Goal: Find specific page/section: Find specific page/section

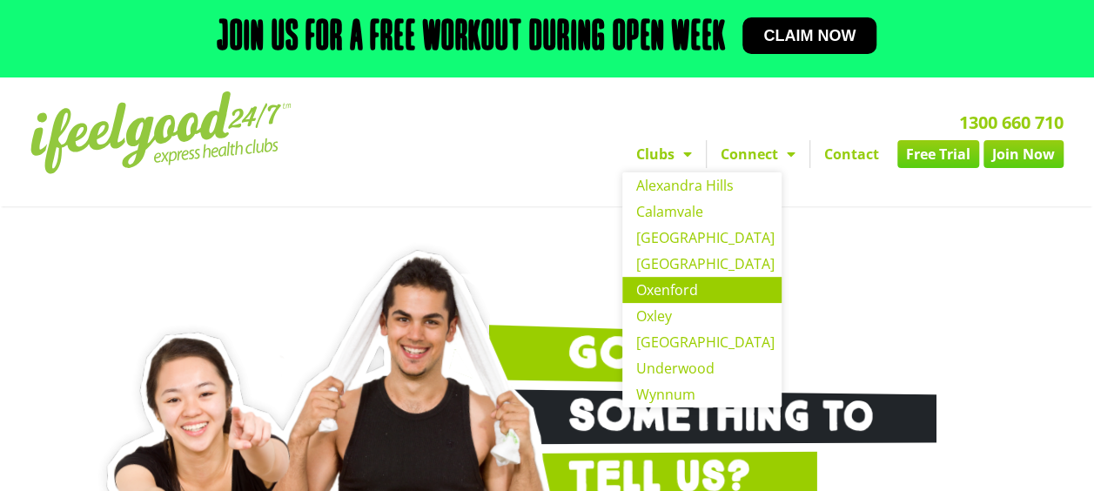
click at [667, 292] on link "Oxenford" at bounding box center [701, 290] width 159 height 26
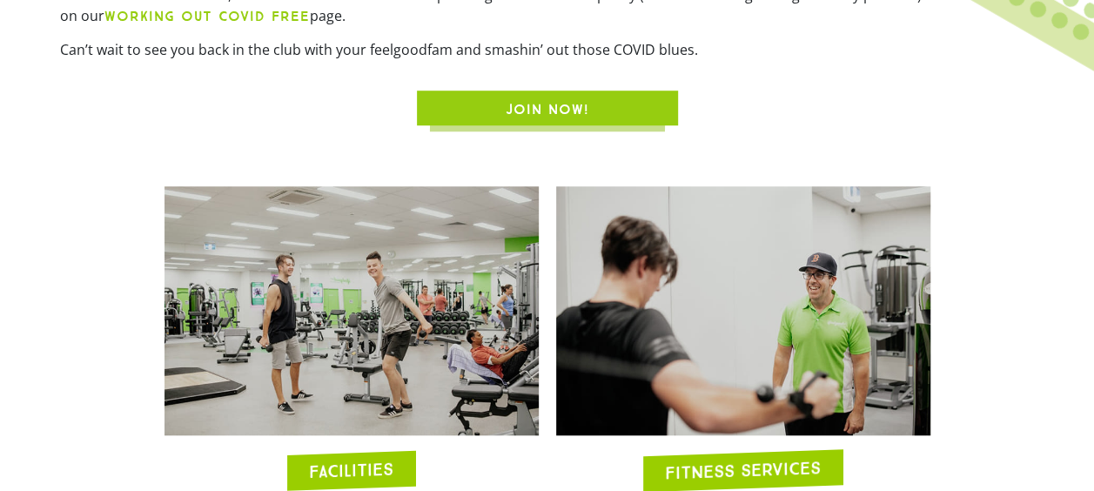
scroll to position [696, 0]
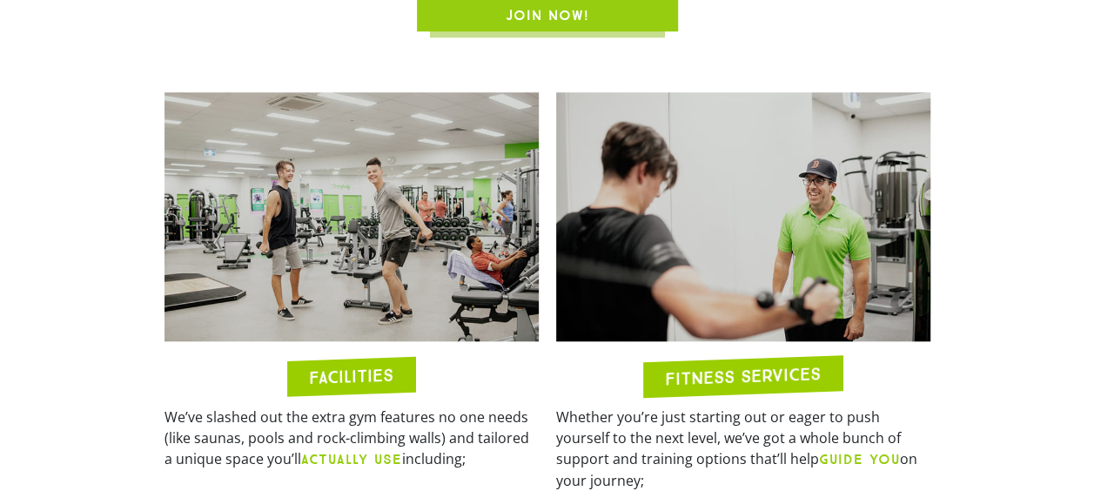
click at [385, 305] on img at bounding box center [352, 217] width 374 height 250
click at [386, 367] on h2 "FACILITIES" at bounding box center [351, 376] width 84 height 20
click at [340, 359] on div "FACILITIES" at bounding box center [351, 376] width 128 height 39
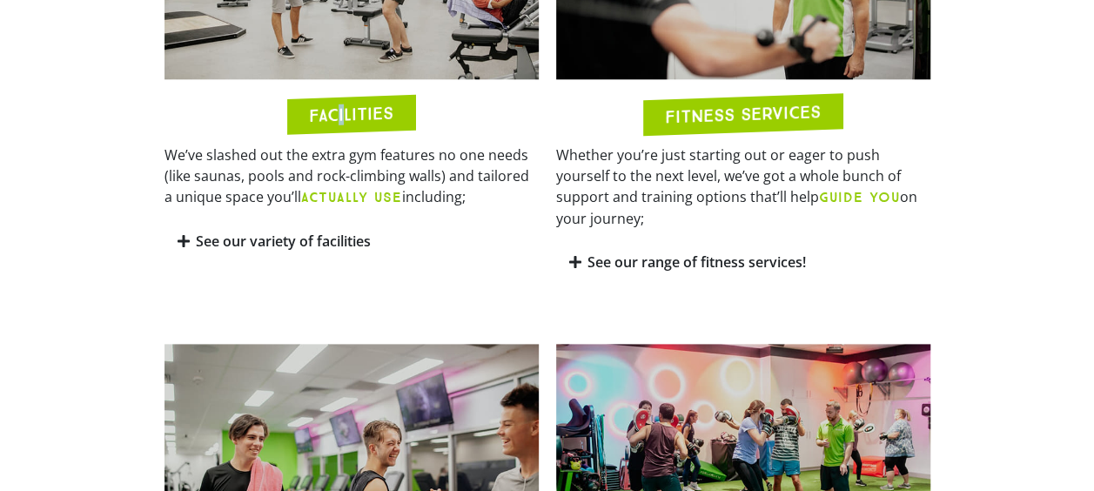
scroll to position [1045, 0]
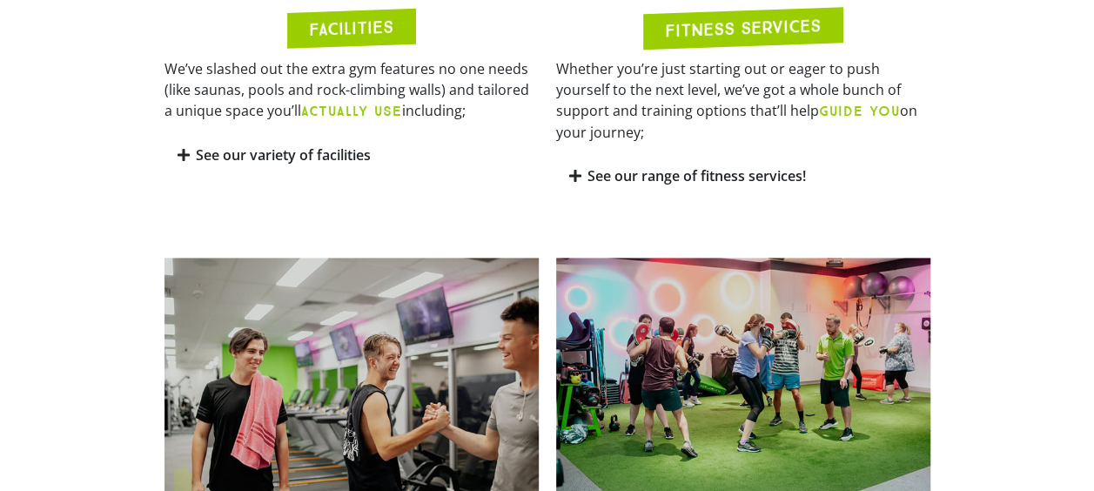
click at [256, 160] on link "See our variety of facilities" at bounding box center [283, 154] width 175 height 19
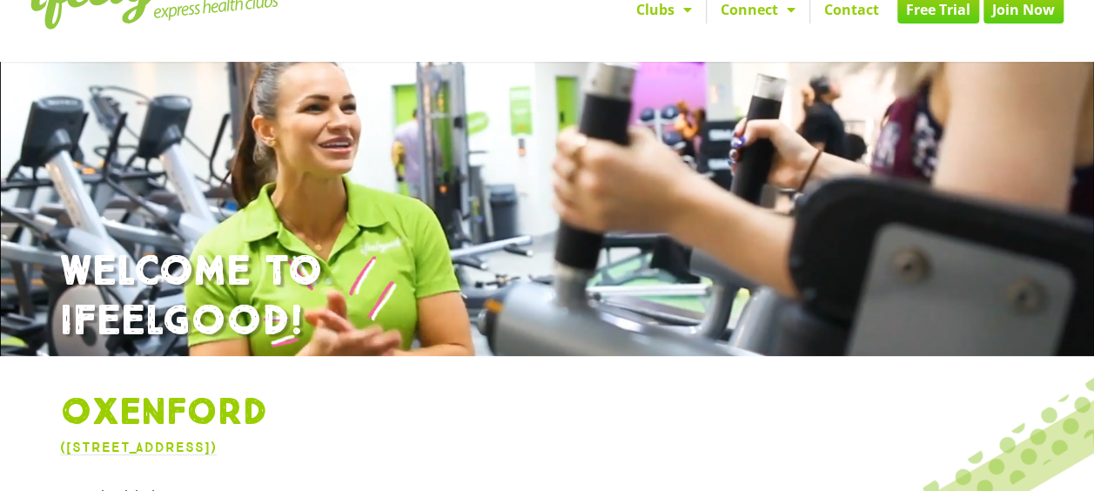
scroll to position [0, 0]
